Goal: Transaction & Acquisition: Purchase product/service

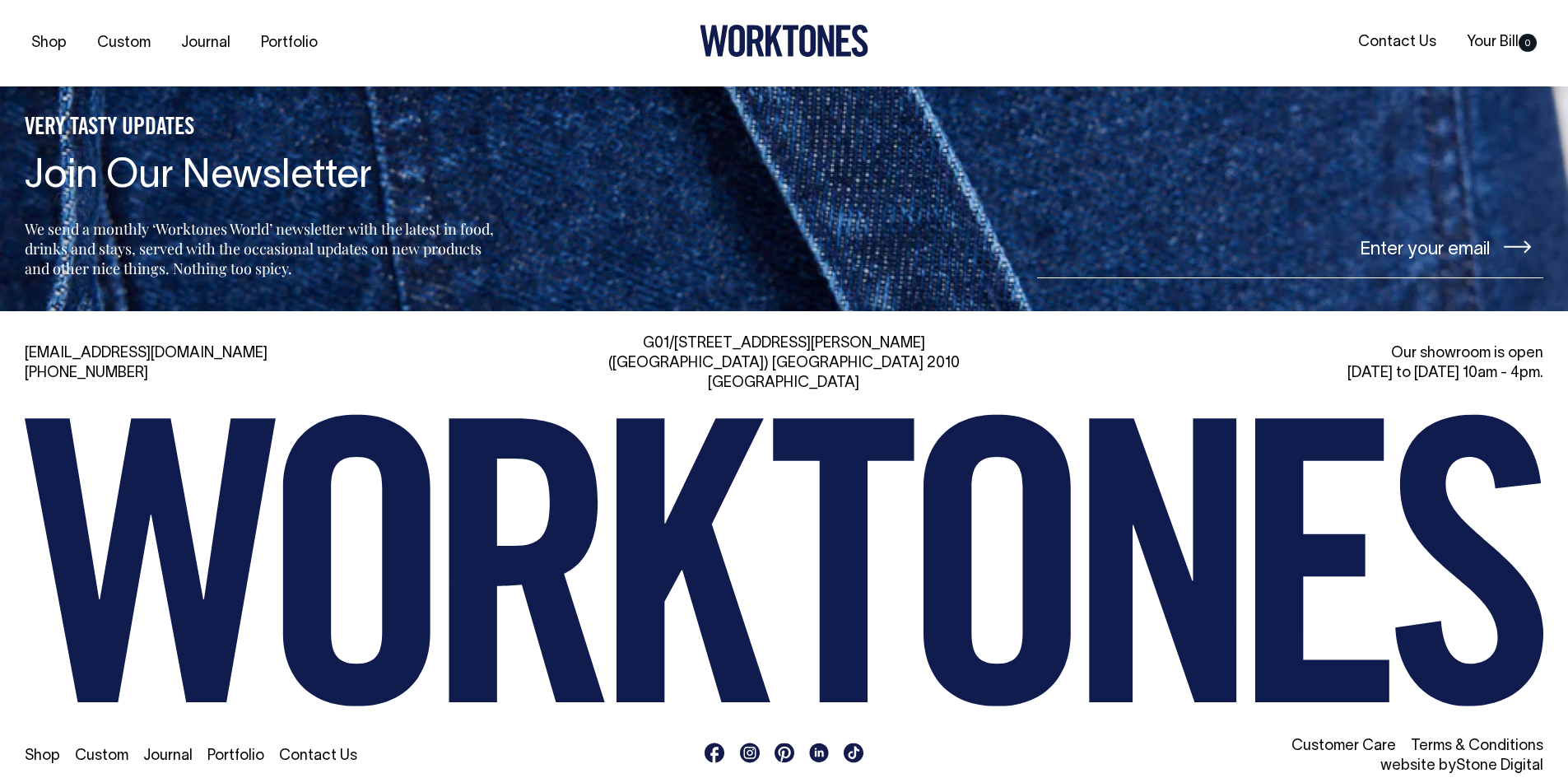
scroll to position [3930, 0]
click at [32, 746] on div "Shop Custom Journal Portfolio Contact Us" at bounding box center [784, 755] width 1519 height 40
click at [40, 748] on link "Shop" at bounding box center [42, 755] width 35 height 14
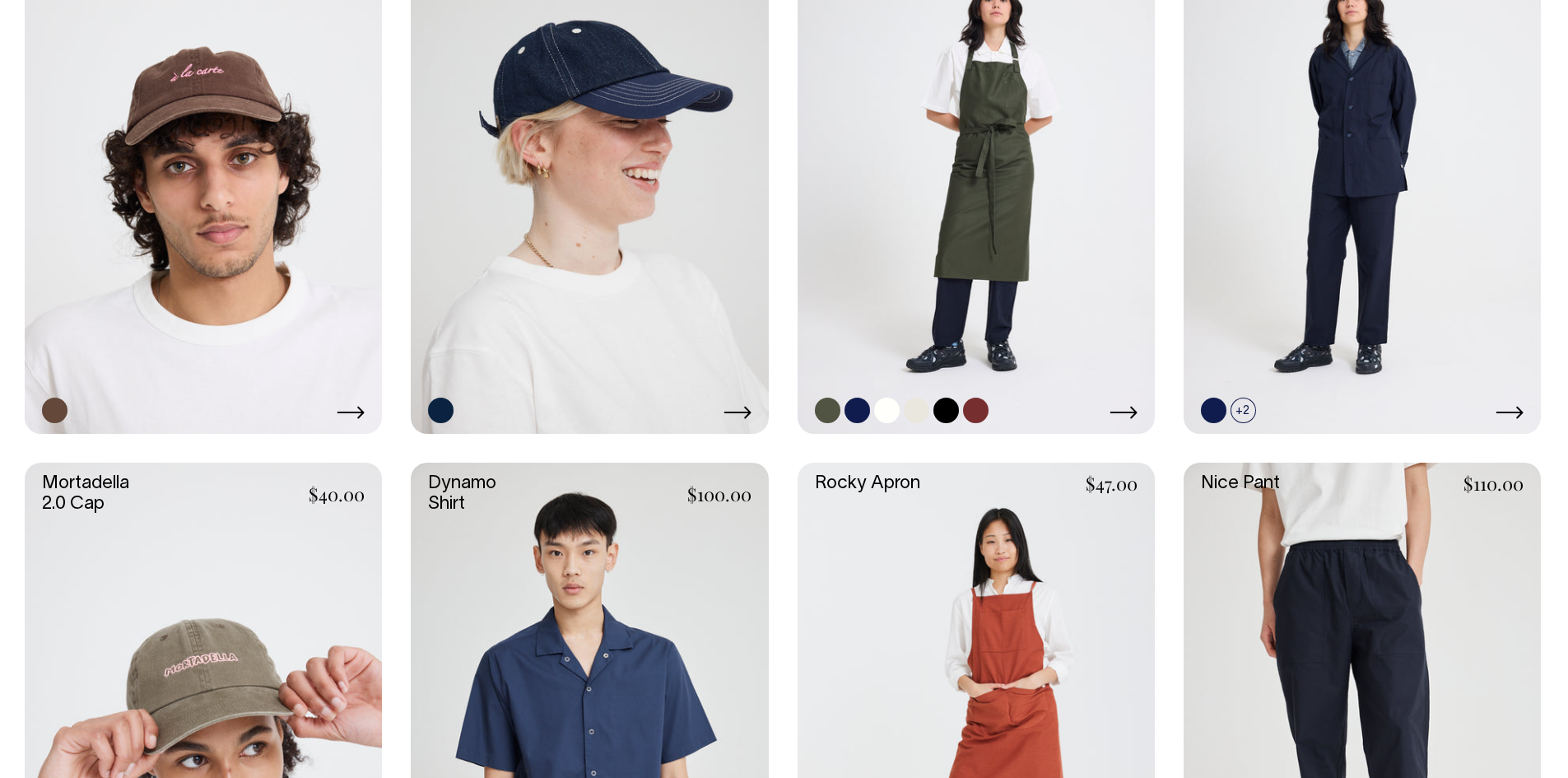
scroll to position [1153, 0]
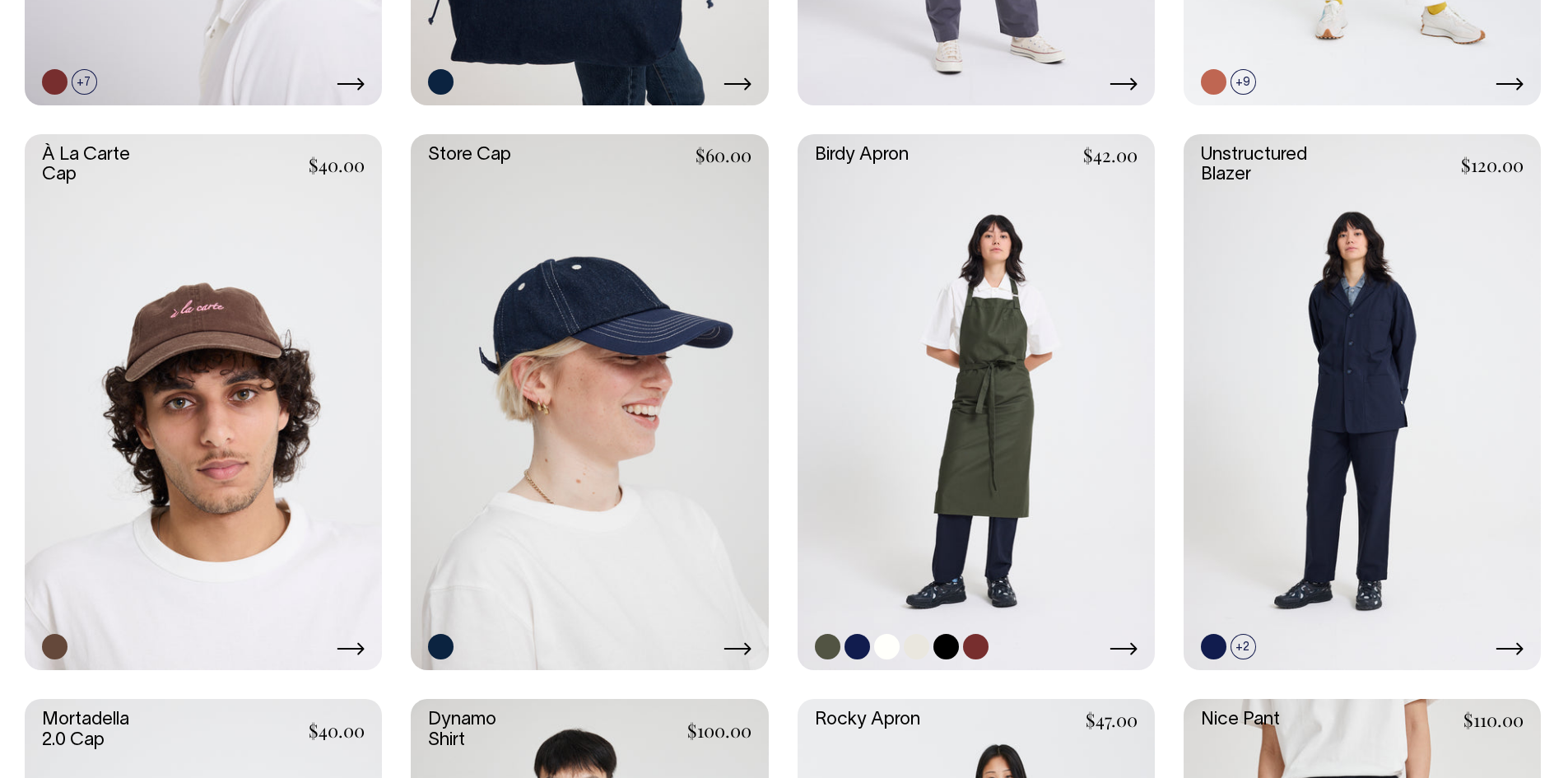
click at [1019, 389] on link at bounding box center [975, 402] width 357 height 536
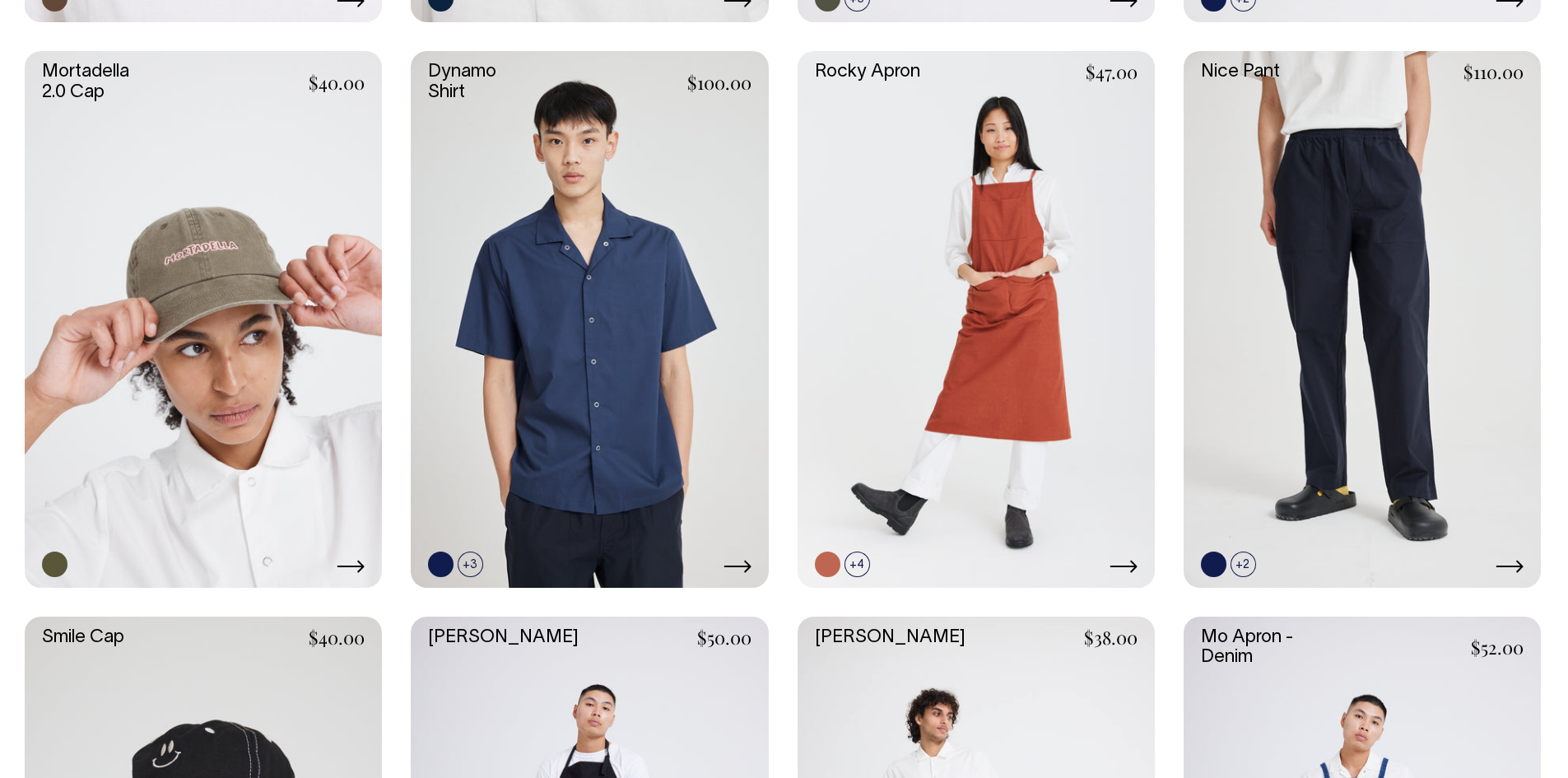
scroll to position [1564, 0]
click at [600, 423] on link at bounding box center [589, 320] width 357 height 536
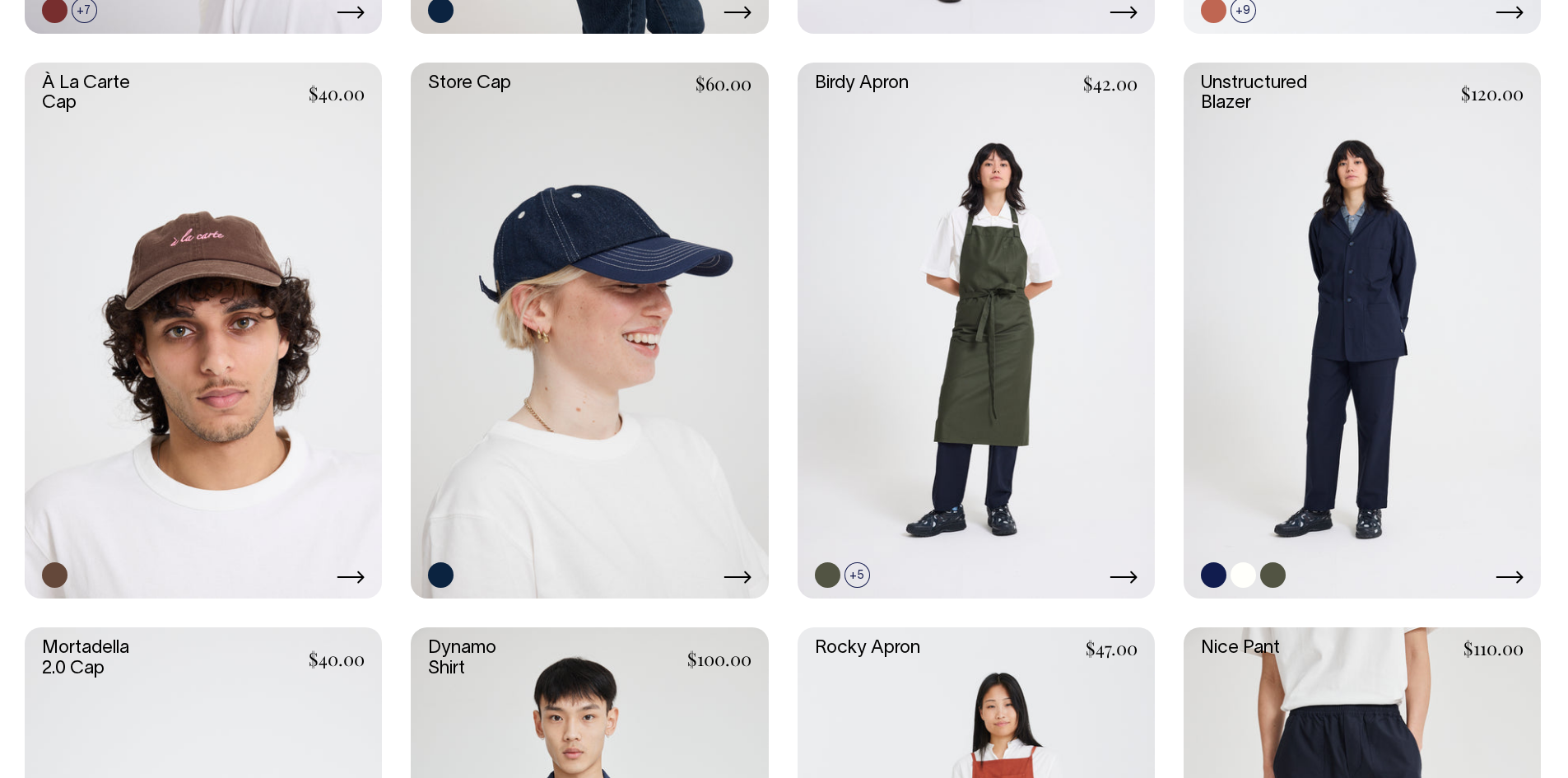
click at [1364, 220] on link at bounding box center [1362, 330] width 357 height 536
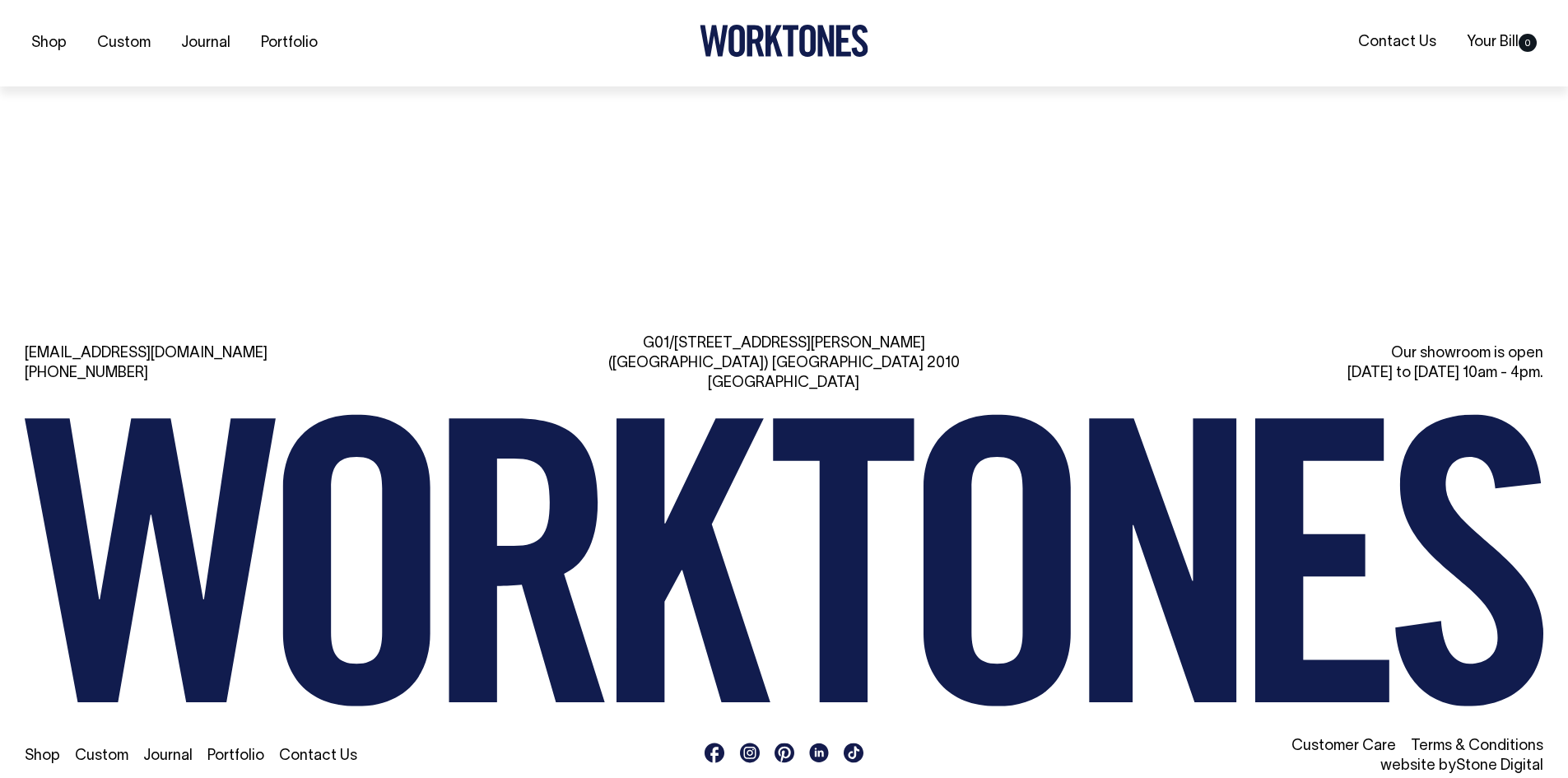
scroll to position [4521, 0]
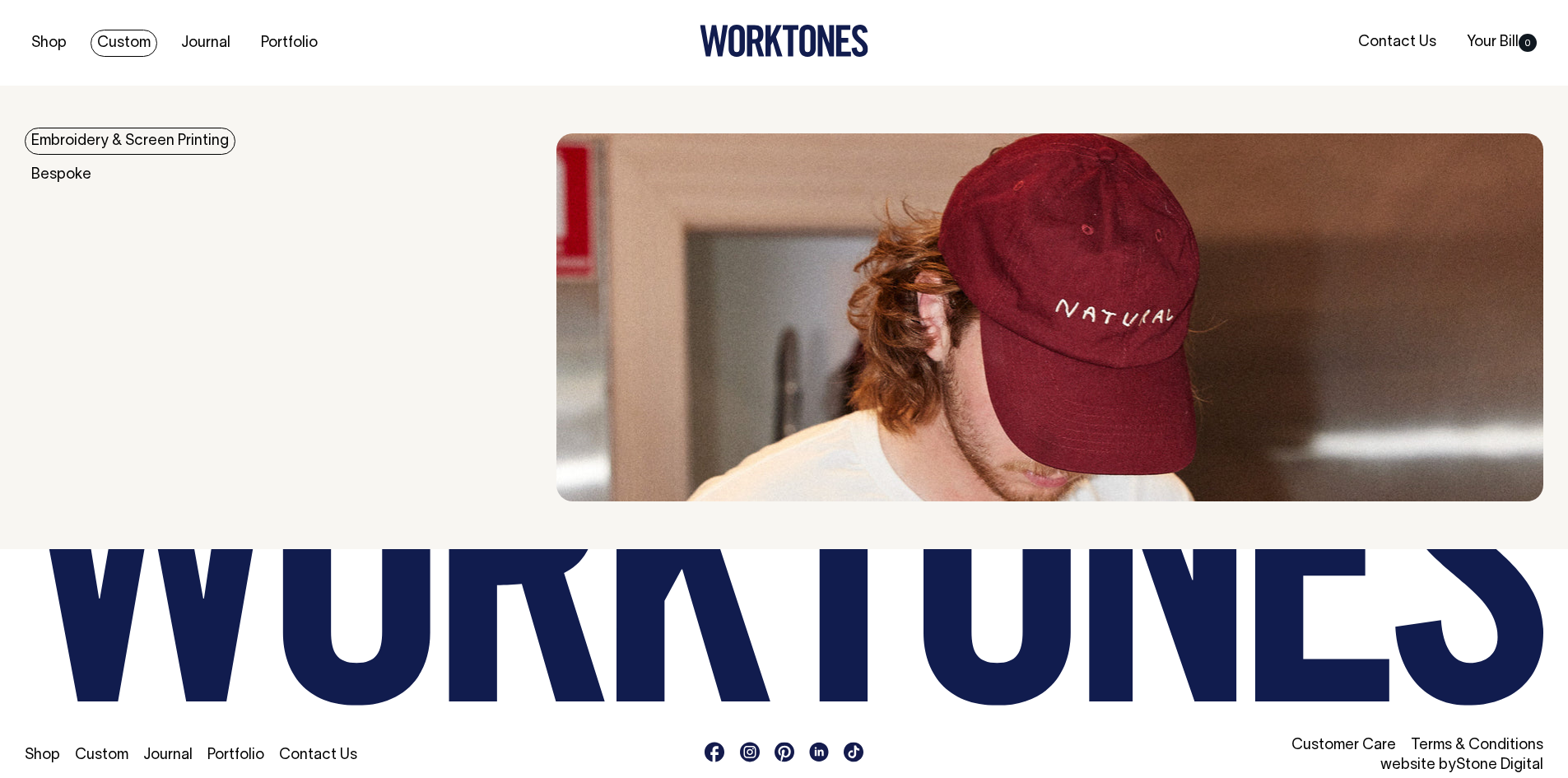
click at [110, 142] on link "Embroidery & Screen Printing" at bounding box center [130, 140] width 211 height 27
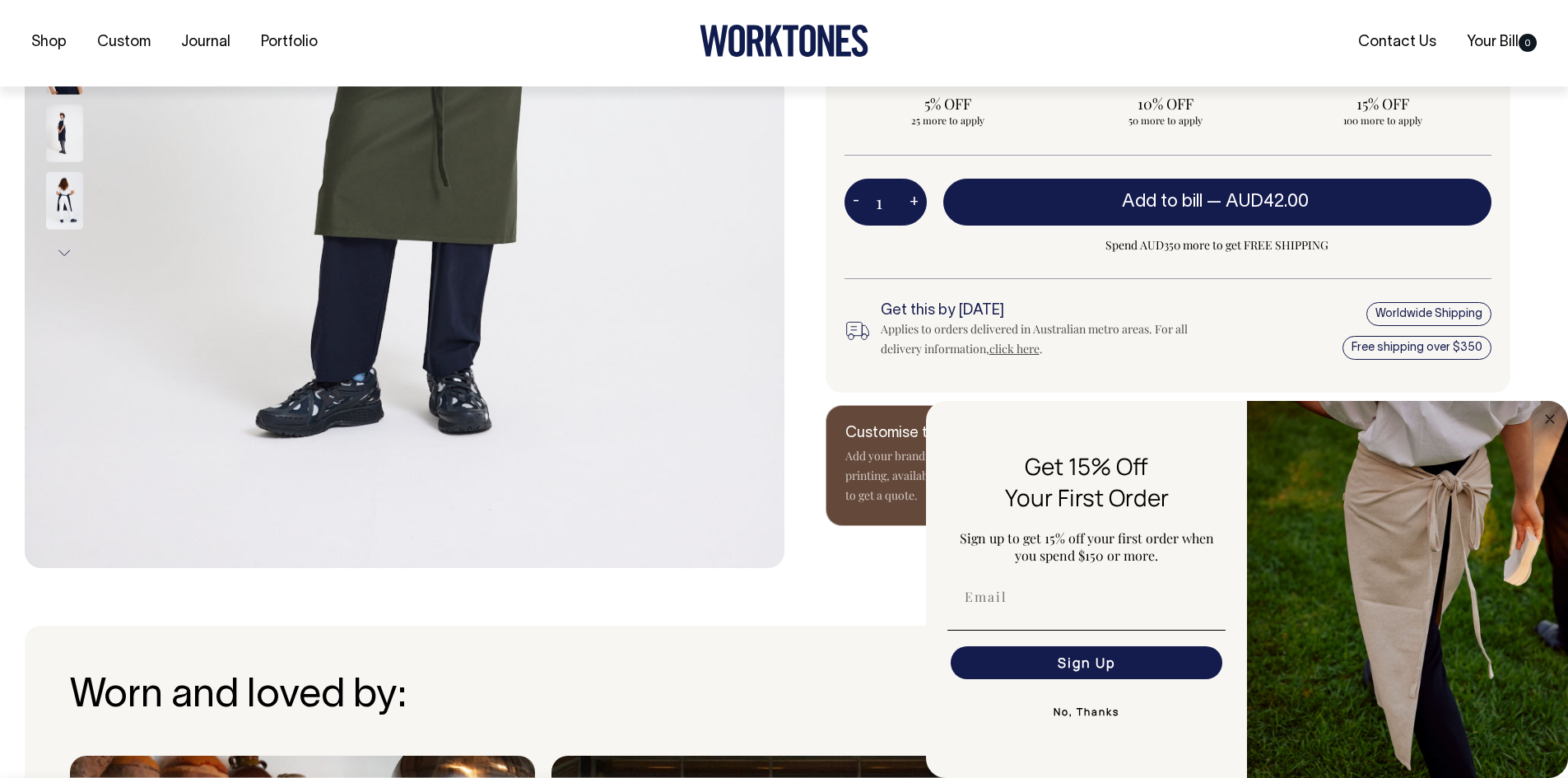
scroll to position [659, 0]
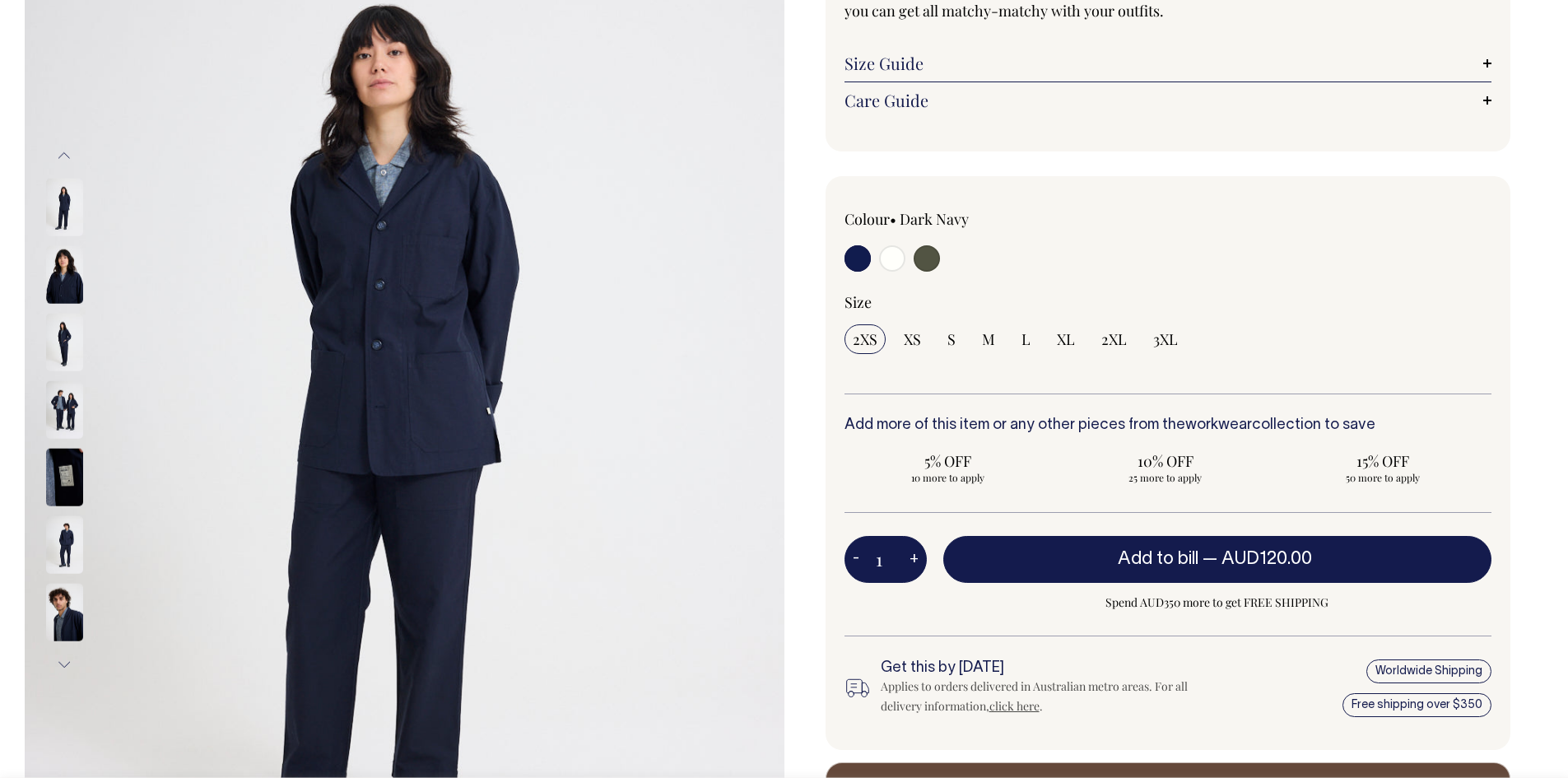
scroll to position [247, 0]
click at [895, 256] on input "radio" at bounding box center [892, 257] width 26 height 26
radio input "true"
select select "Off-White"
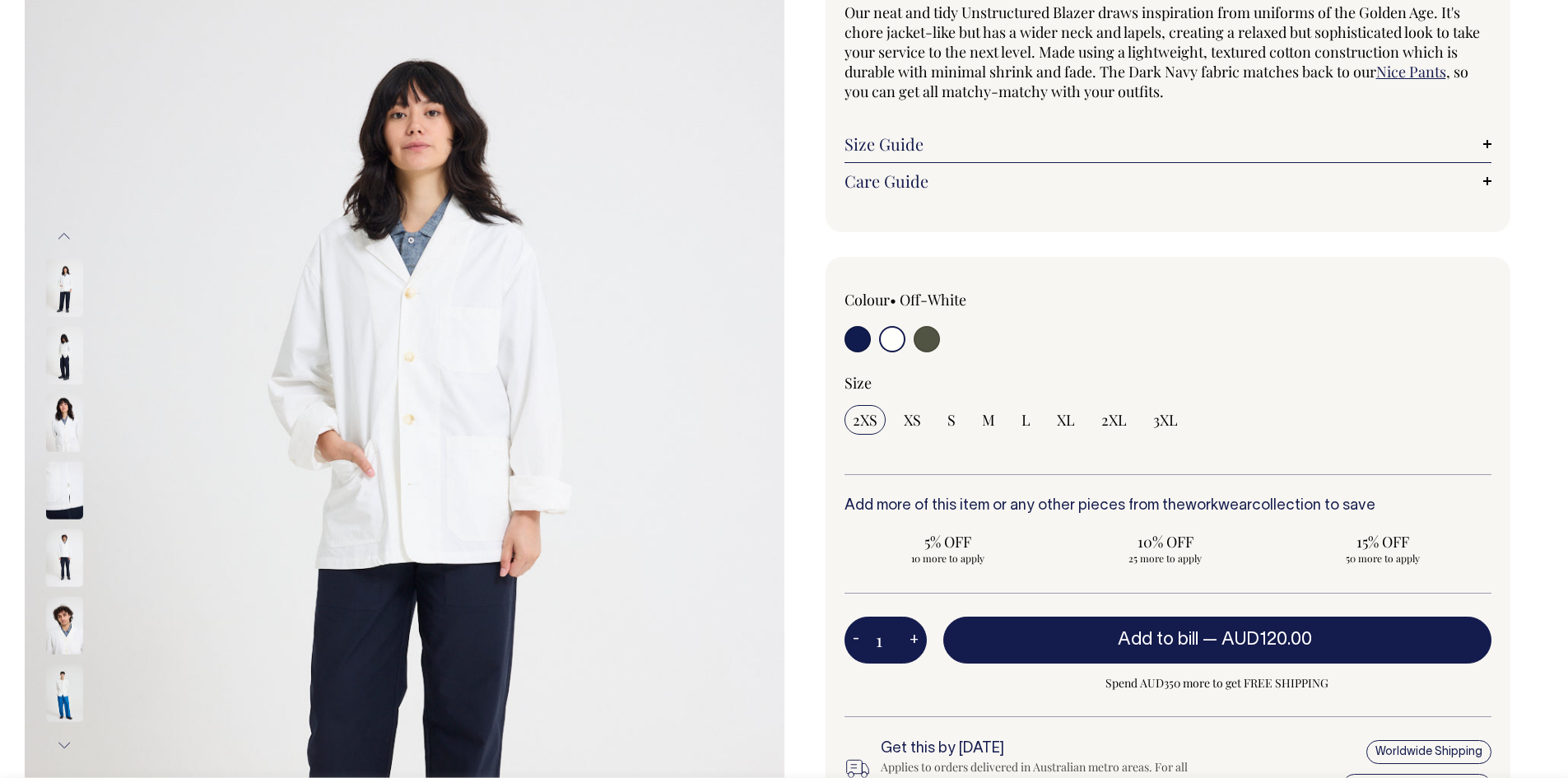
scroll to position [165, 0]
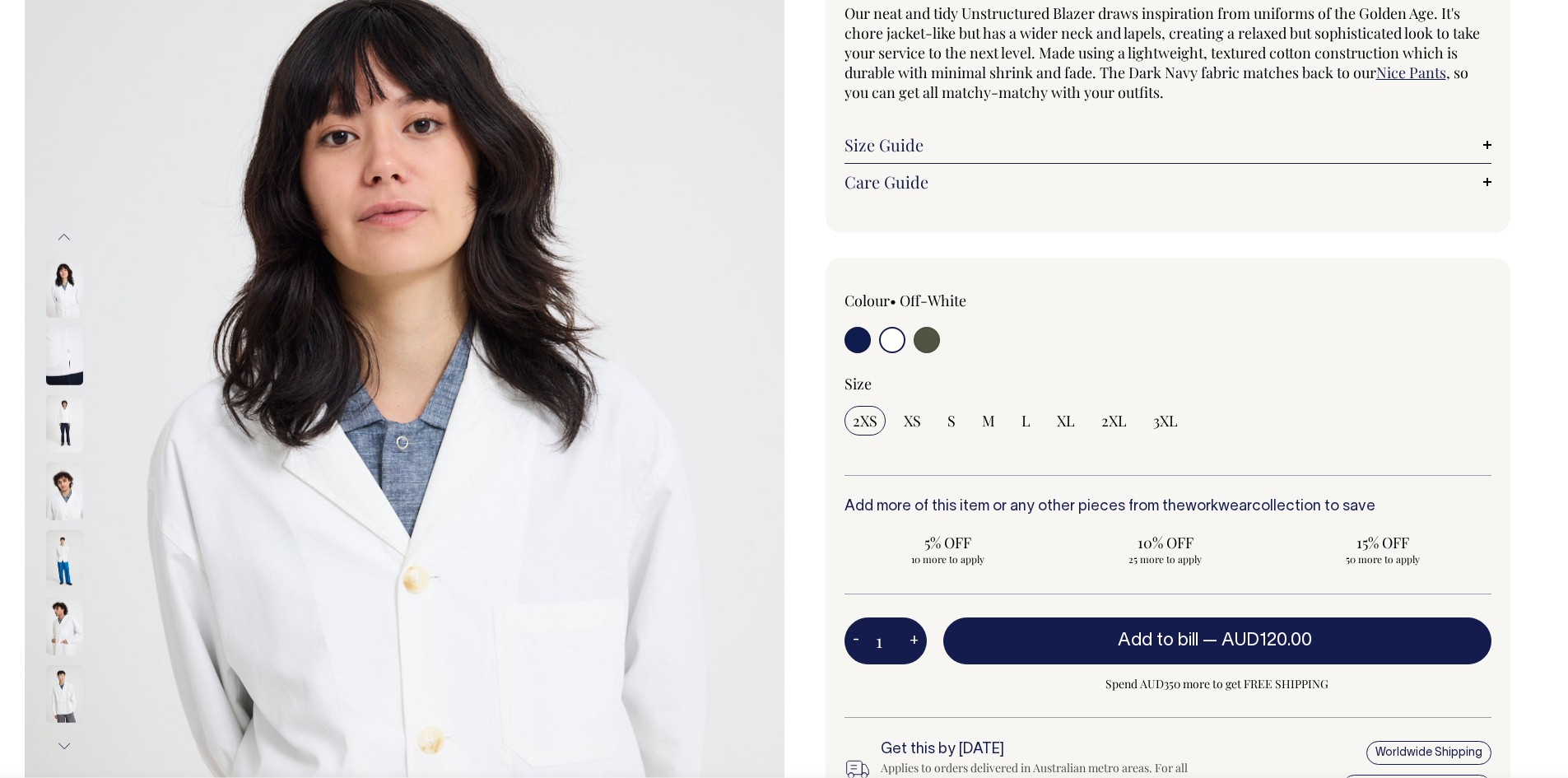
click at [64, 639] on img at bounding box center [65, 627] width 37 height 58
